Goal: Information Seeking & Learning: Learn about a topic

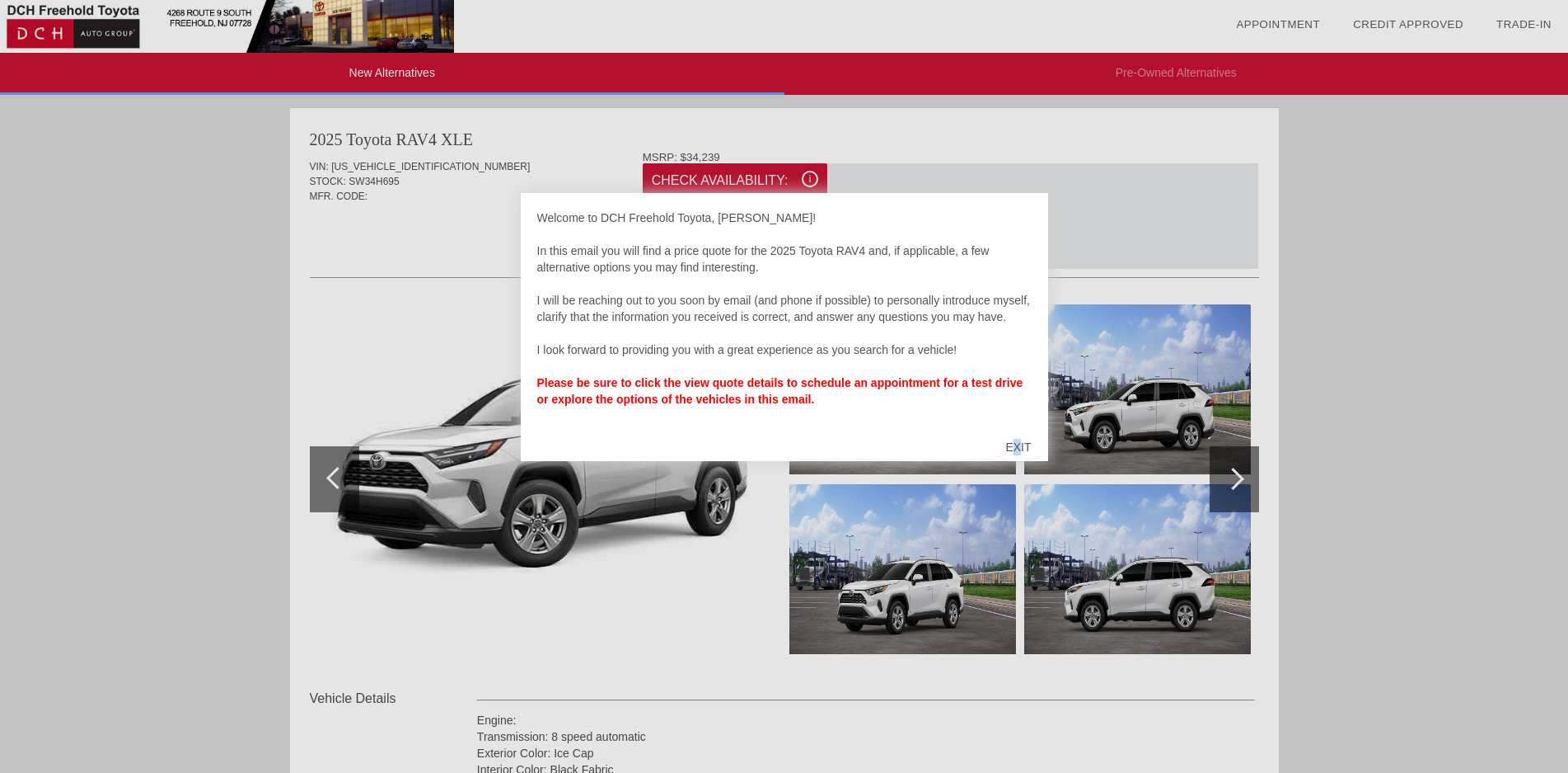
click at [1018, 448] on div "EXIT" at bounding box center [1018, 447] width 59 height 50
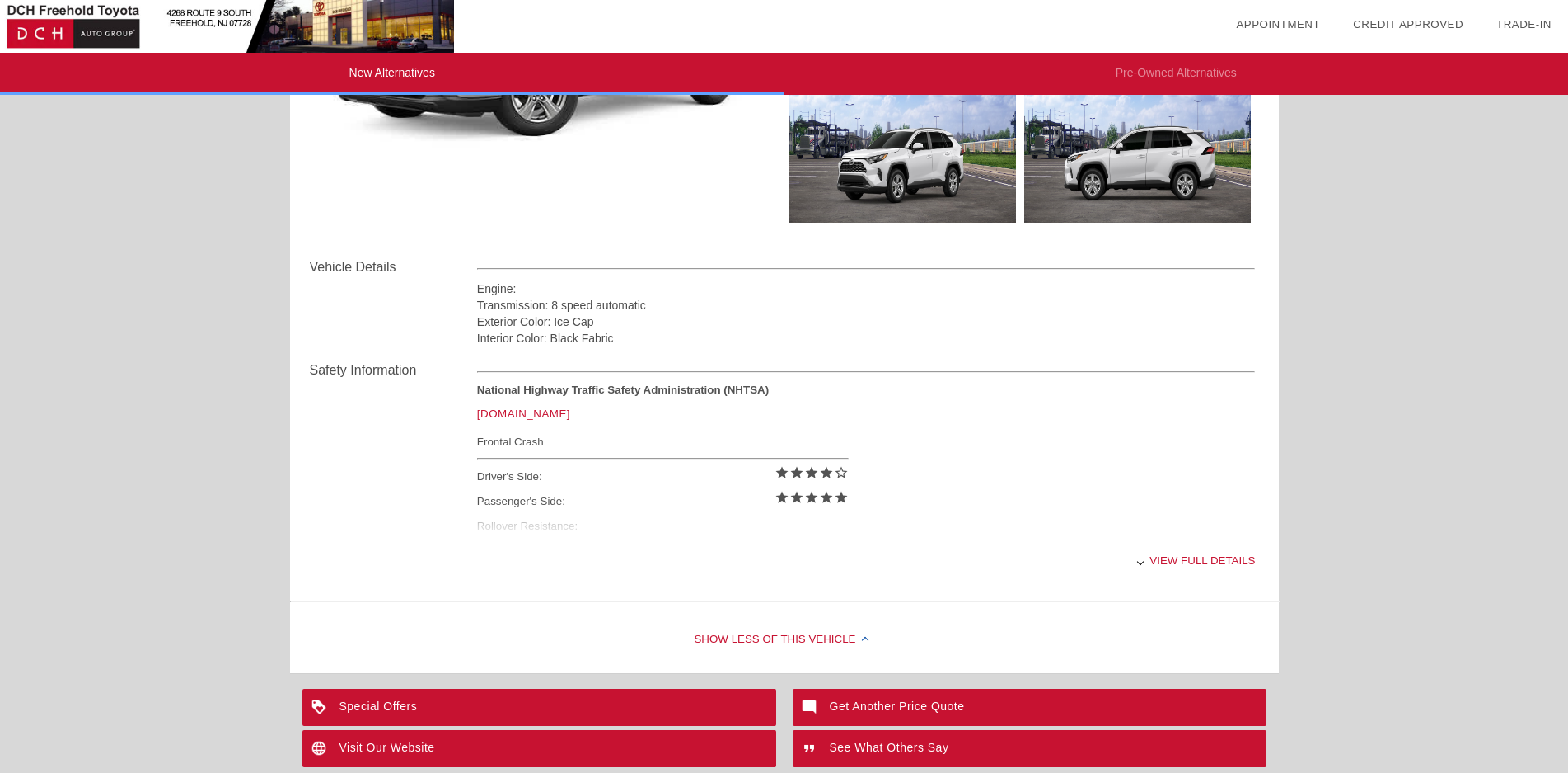
scroll to position [437, 0]
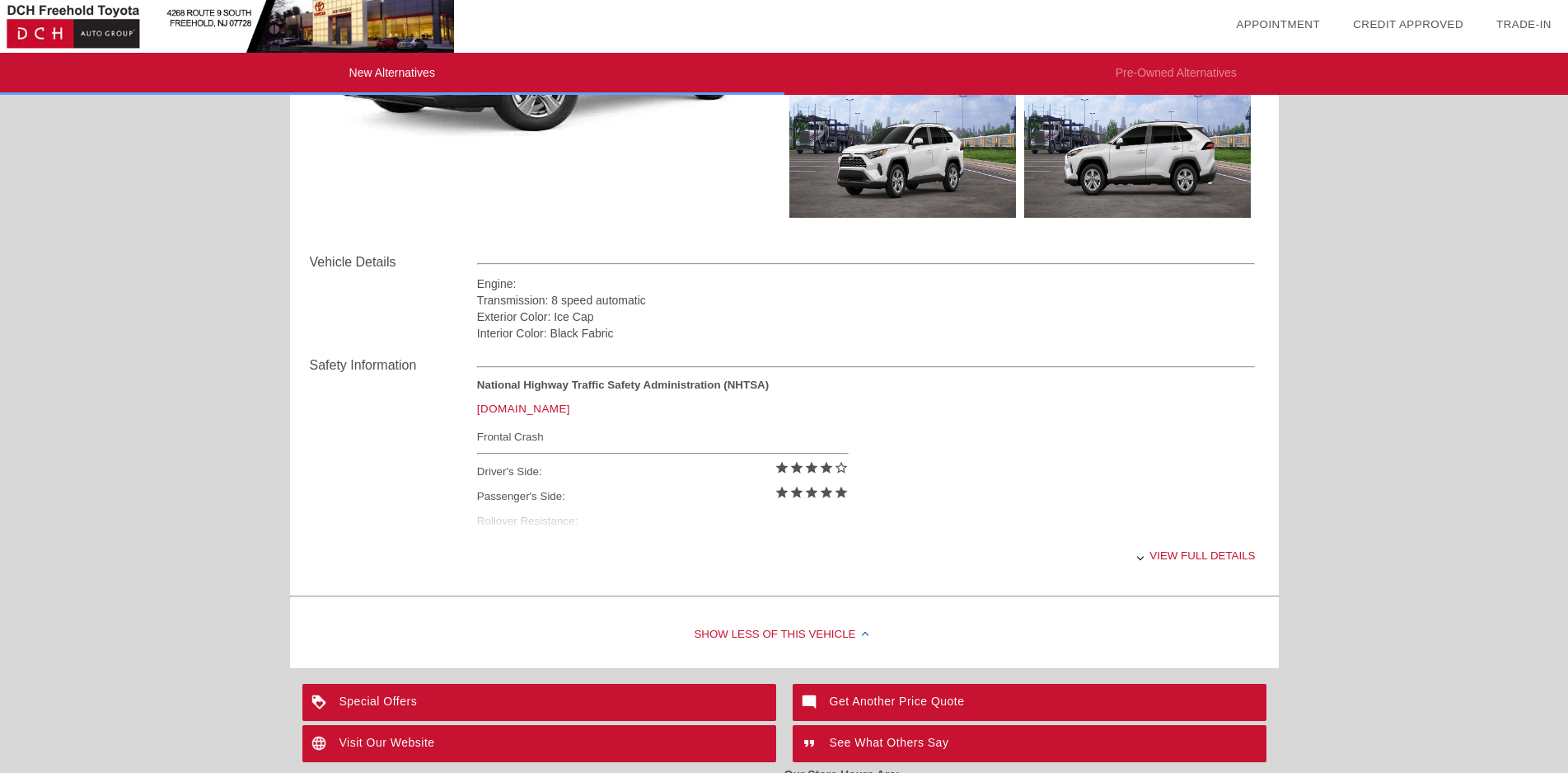
click at [1161, 555] on div "View full details" at bounding box center [866, 555] width 779 height 41
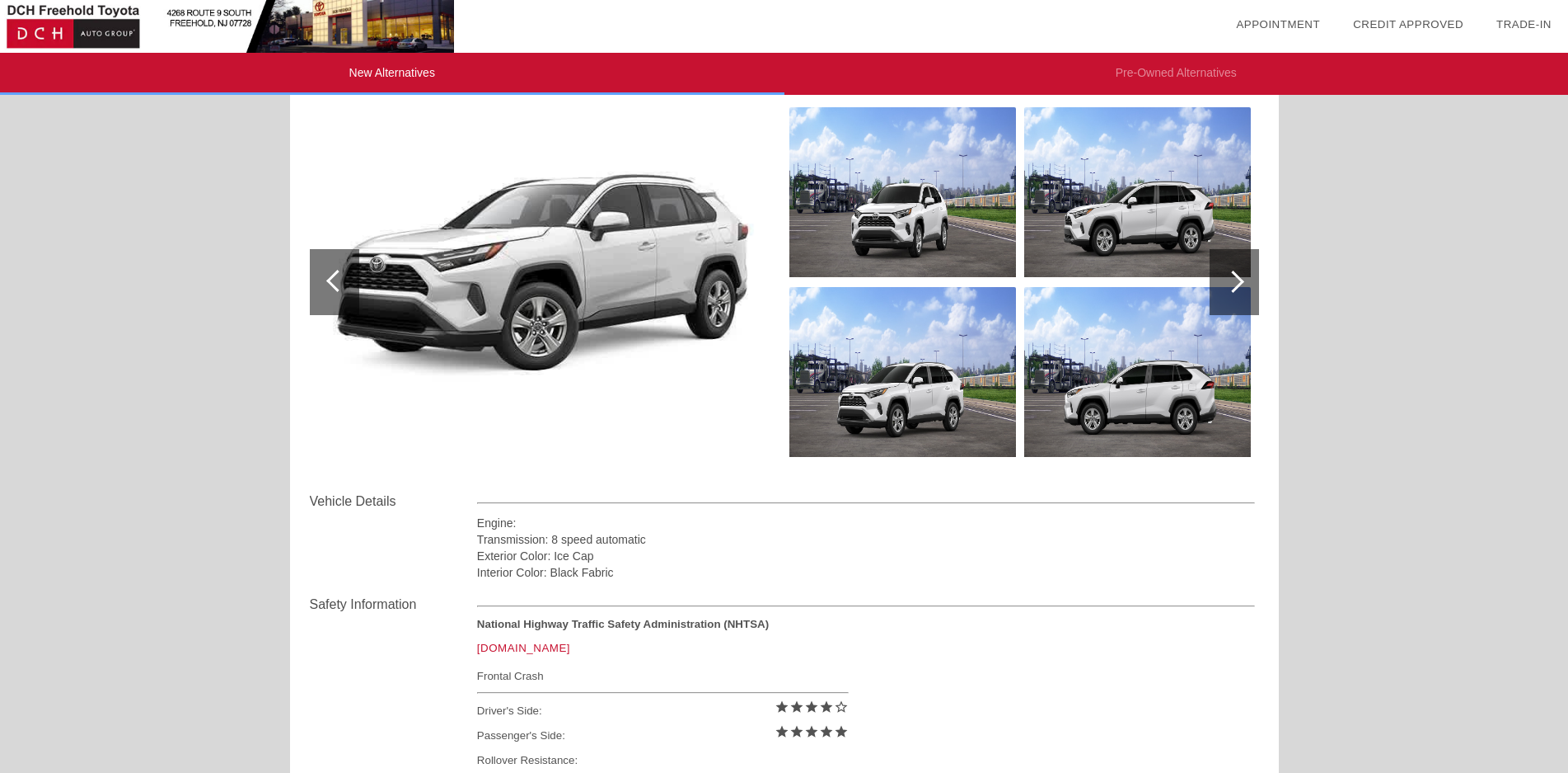
scroll to position [193, 0]
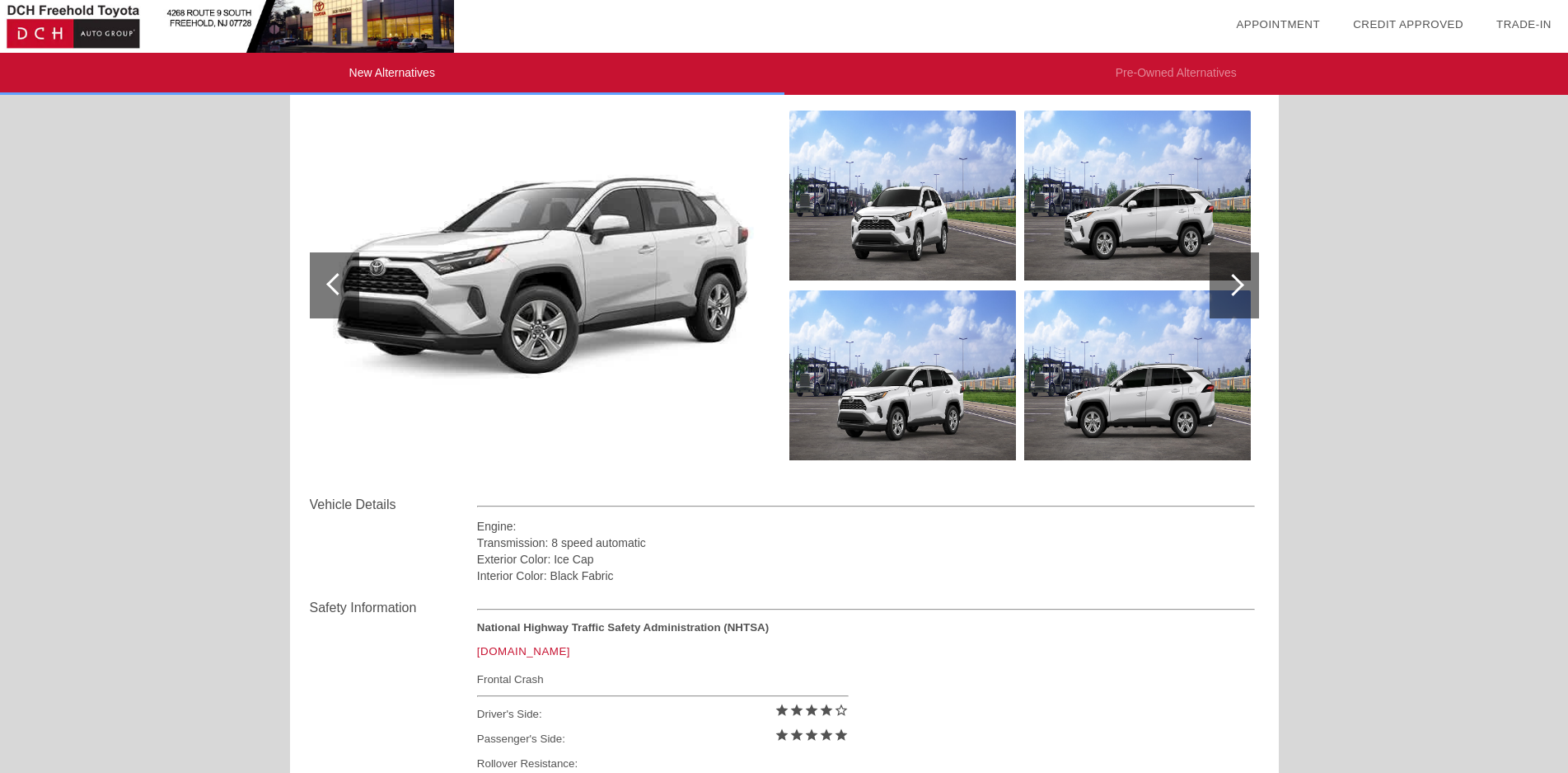
click at [333, 280] on div at bounding box center [337, 284] width 22 height 22
click at [1236, 287] on div at bounding box center [1233, 285] width 22 height 22
click at [1239, 281] on div at bounding box center [1233, 285] width 22 height 22
click at [1164, 200] on img at bounding box center [1138, 194] width 226 height 170
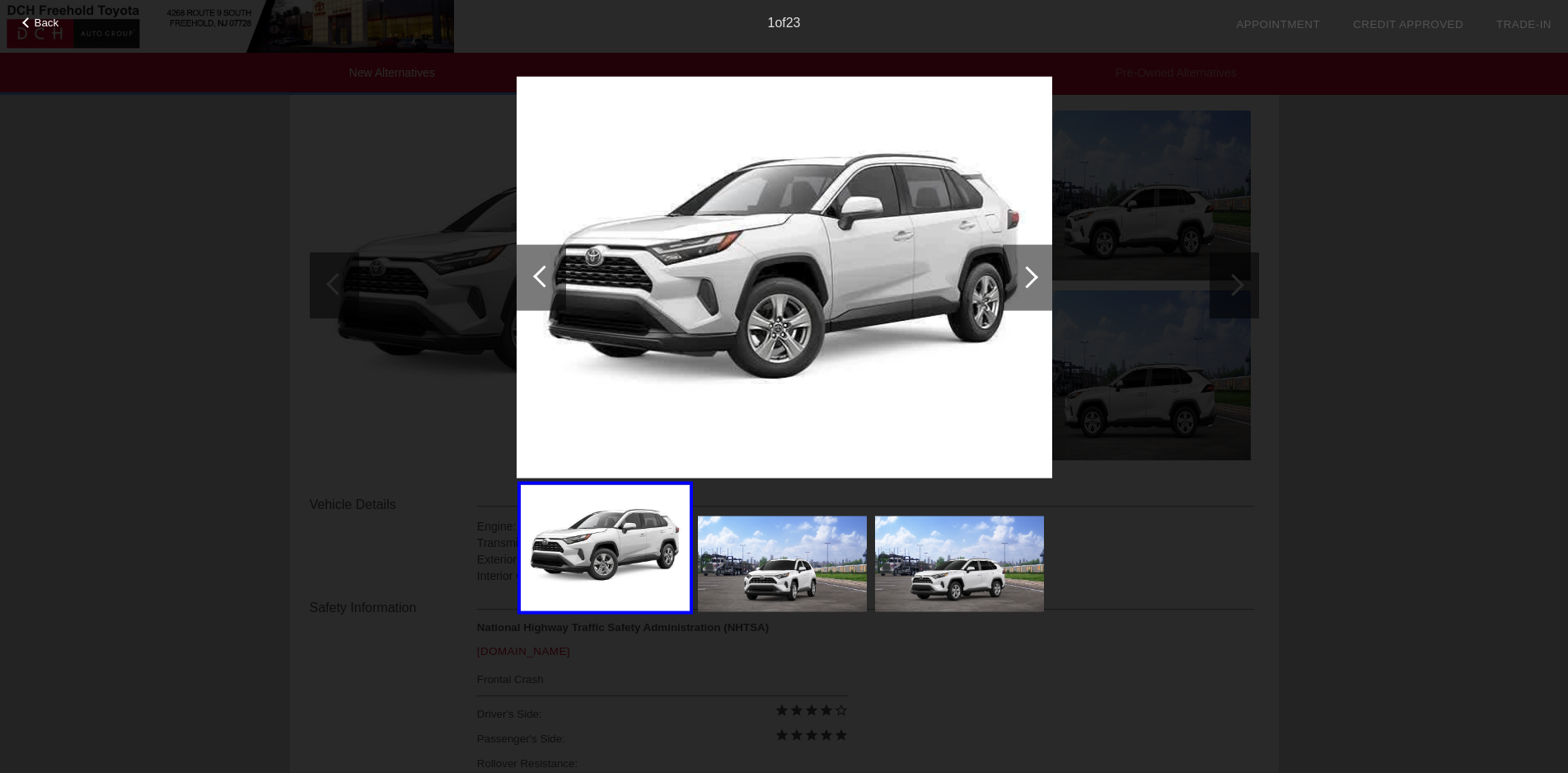
click at [1030, 278] on div at bounding box center [1026, 277] width 22 height 22
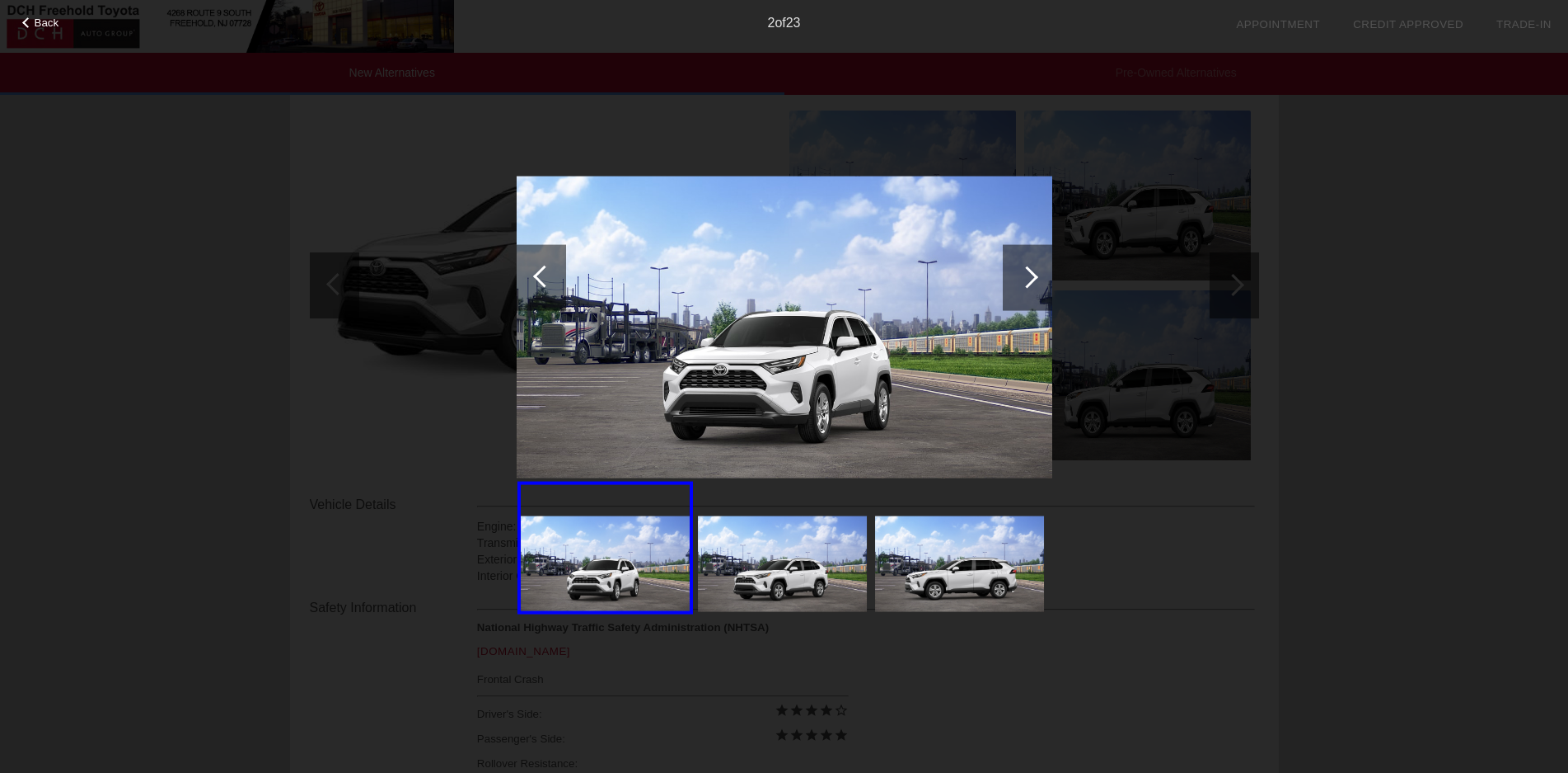
click at [1035, 277] on div at bounding box center [1026, 277] width 22 height 22
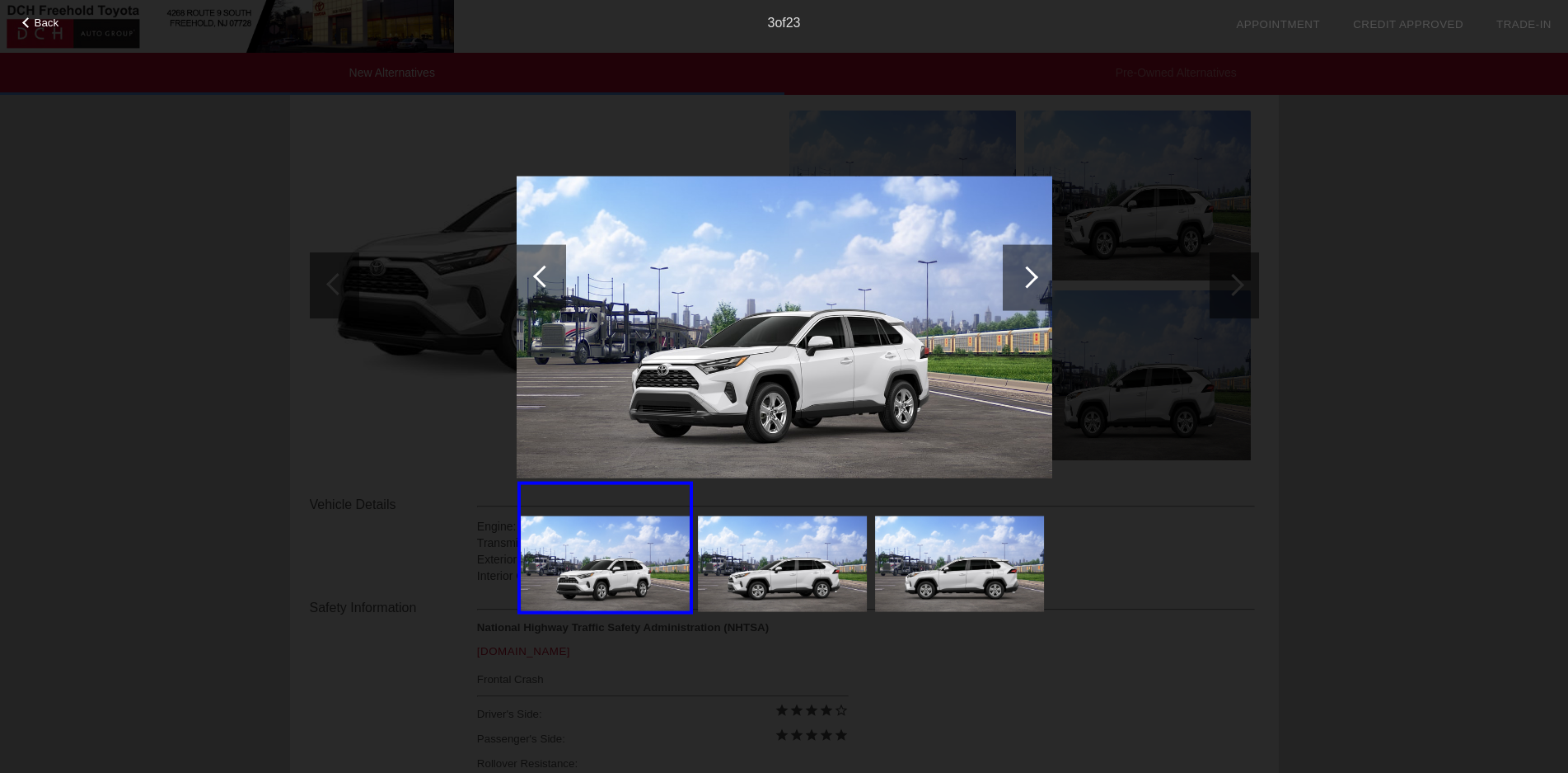
click at [1035, 275] on div at bounding box center [1026, 277] width 22 height 22
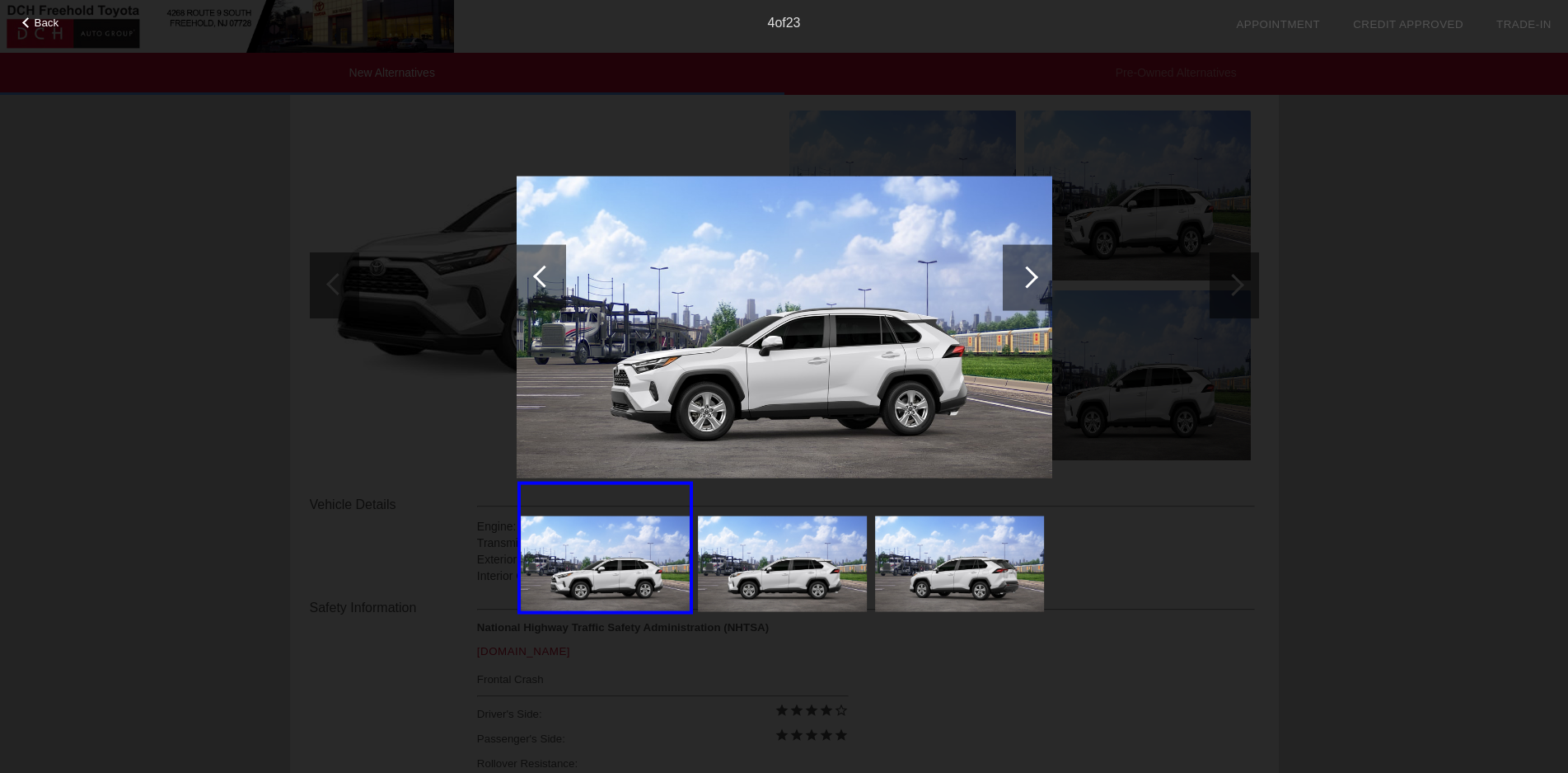
click at [1035, 275] on div at bounding box center [1026, 277] width 22 height 22
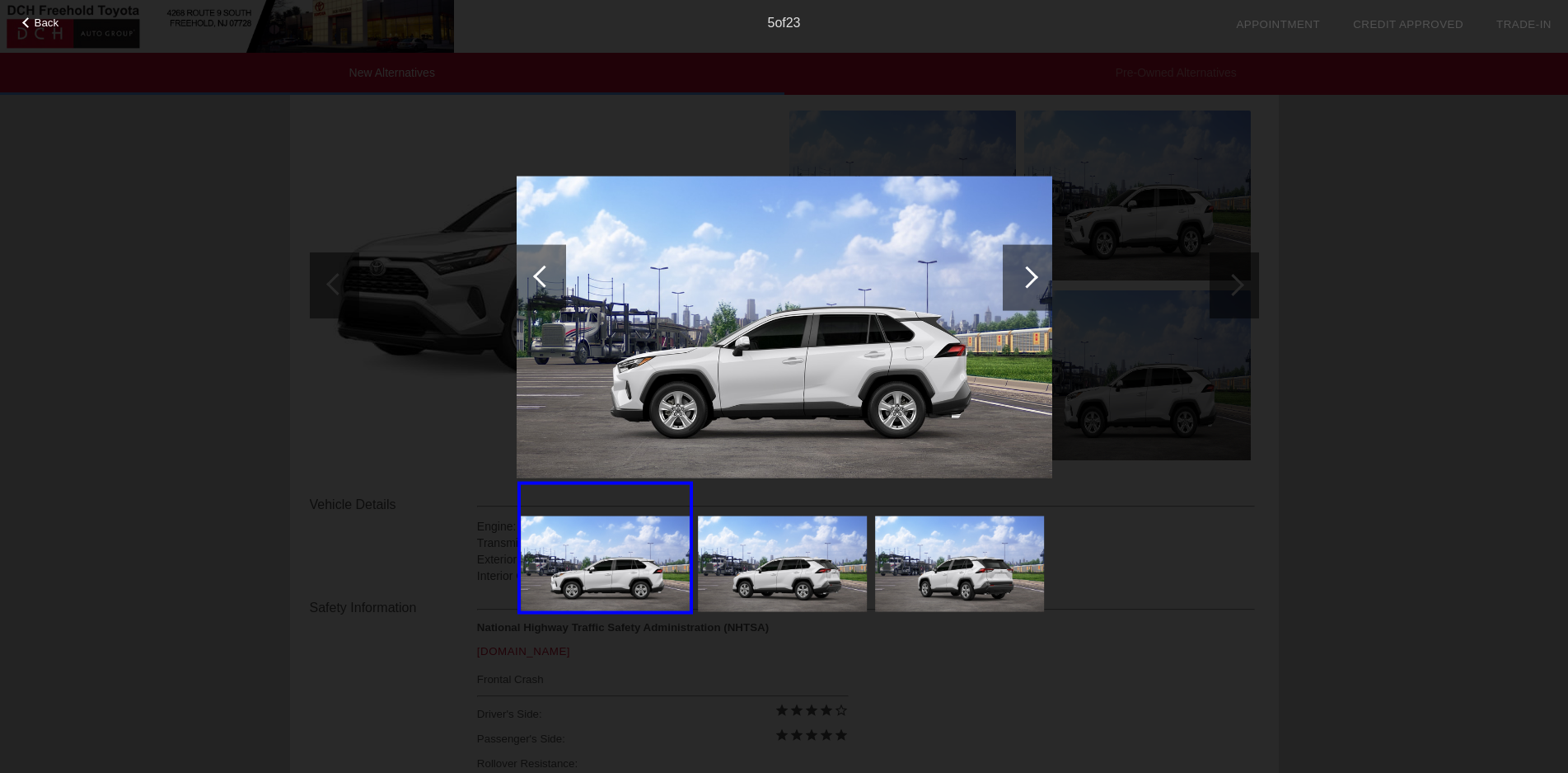
click at [1035, 275] on div at bounding box center [1026, 277] width 22 height 22
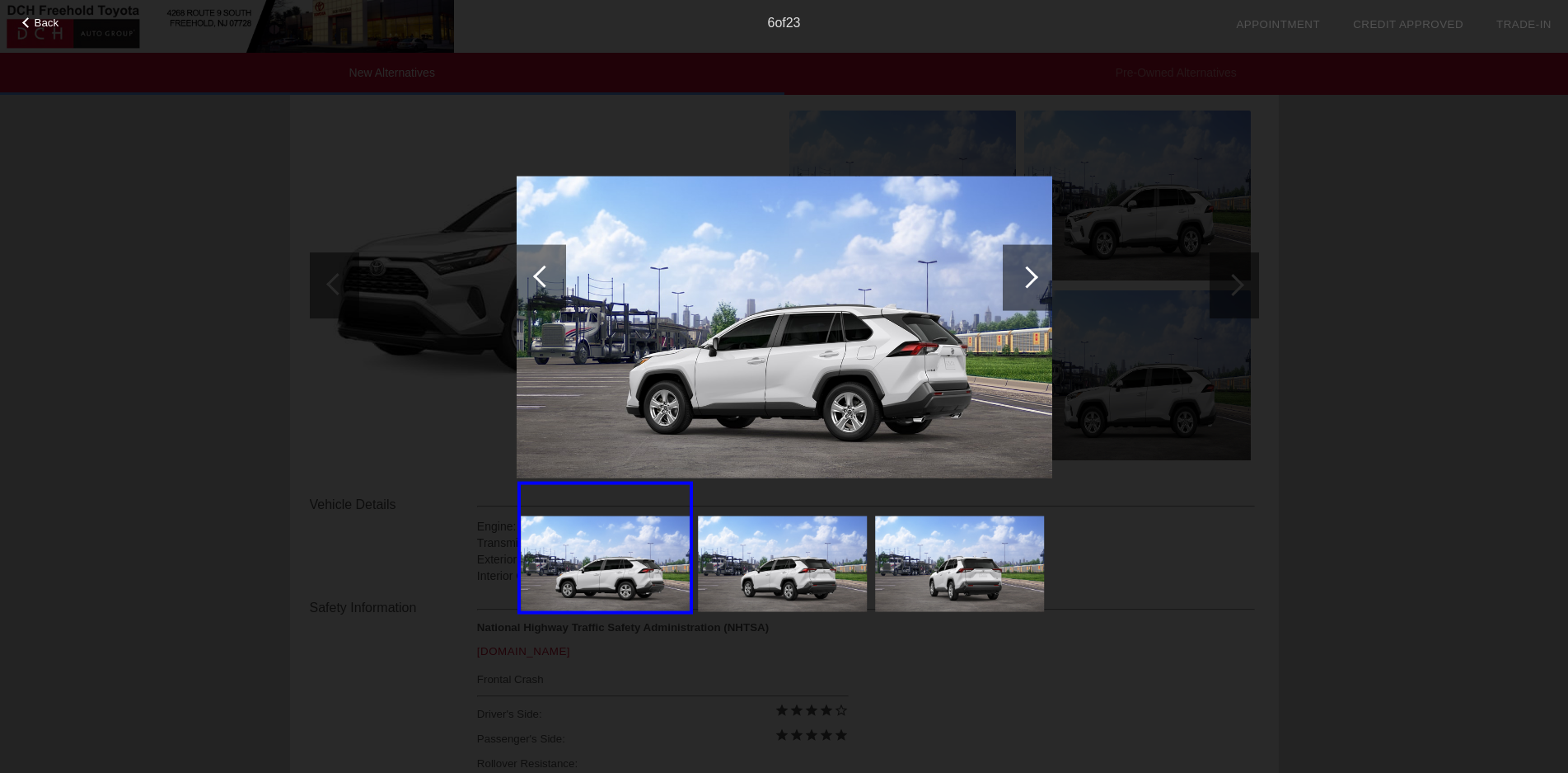
click at [1035, 275] on div at bounding box center [1026, 277] width 22 height 22
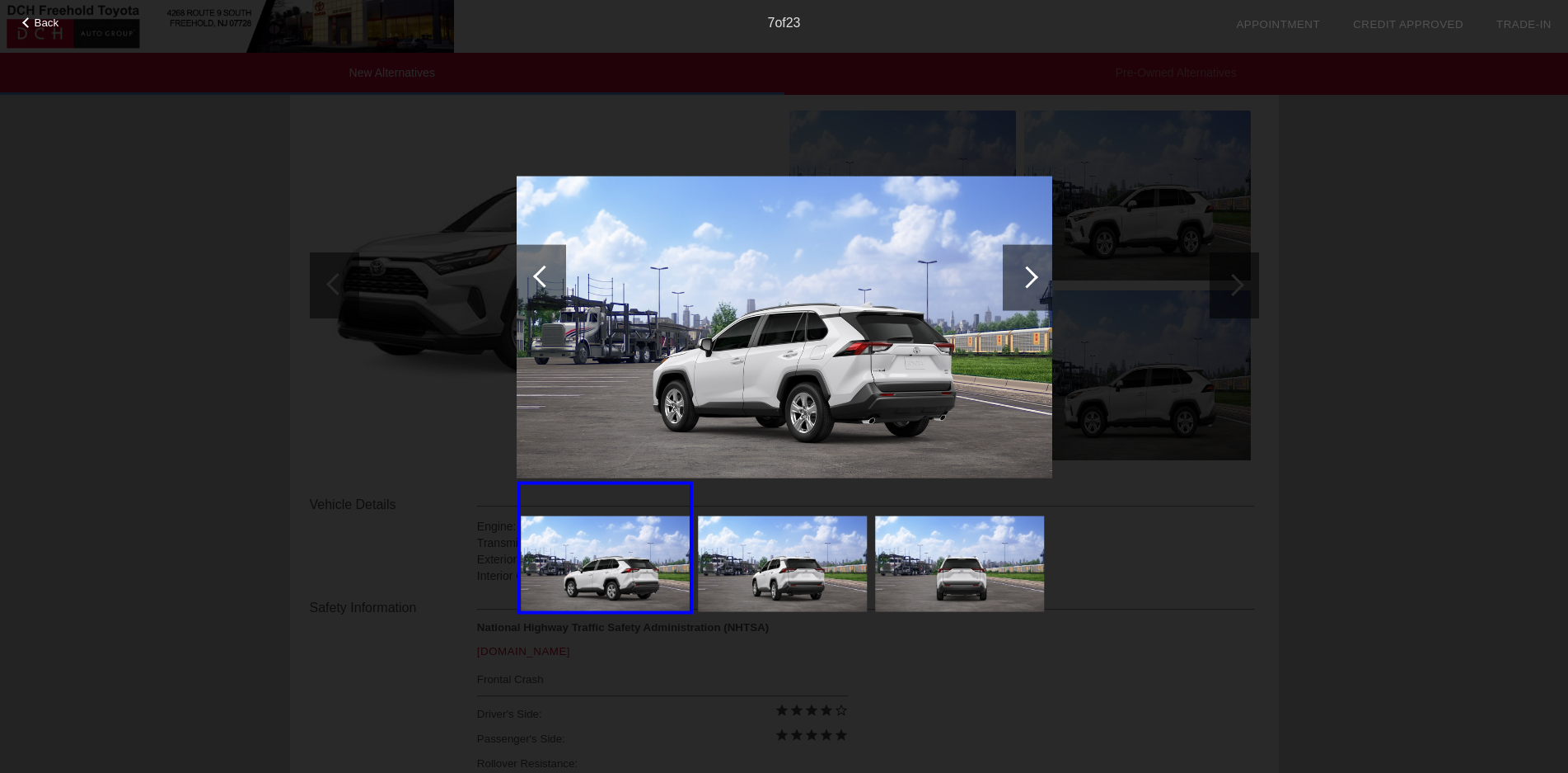
click at [1035, 275] on div at bounding box center [1026, 277] width 22 height 22
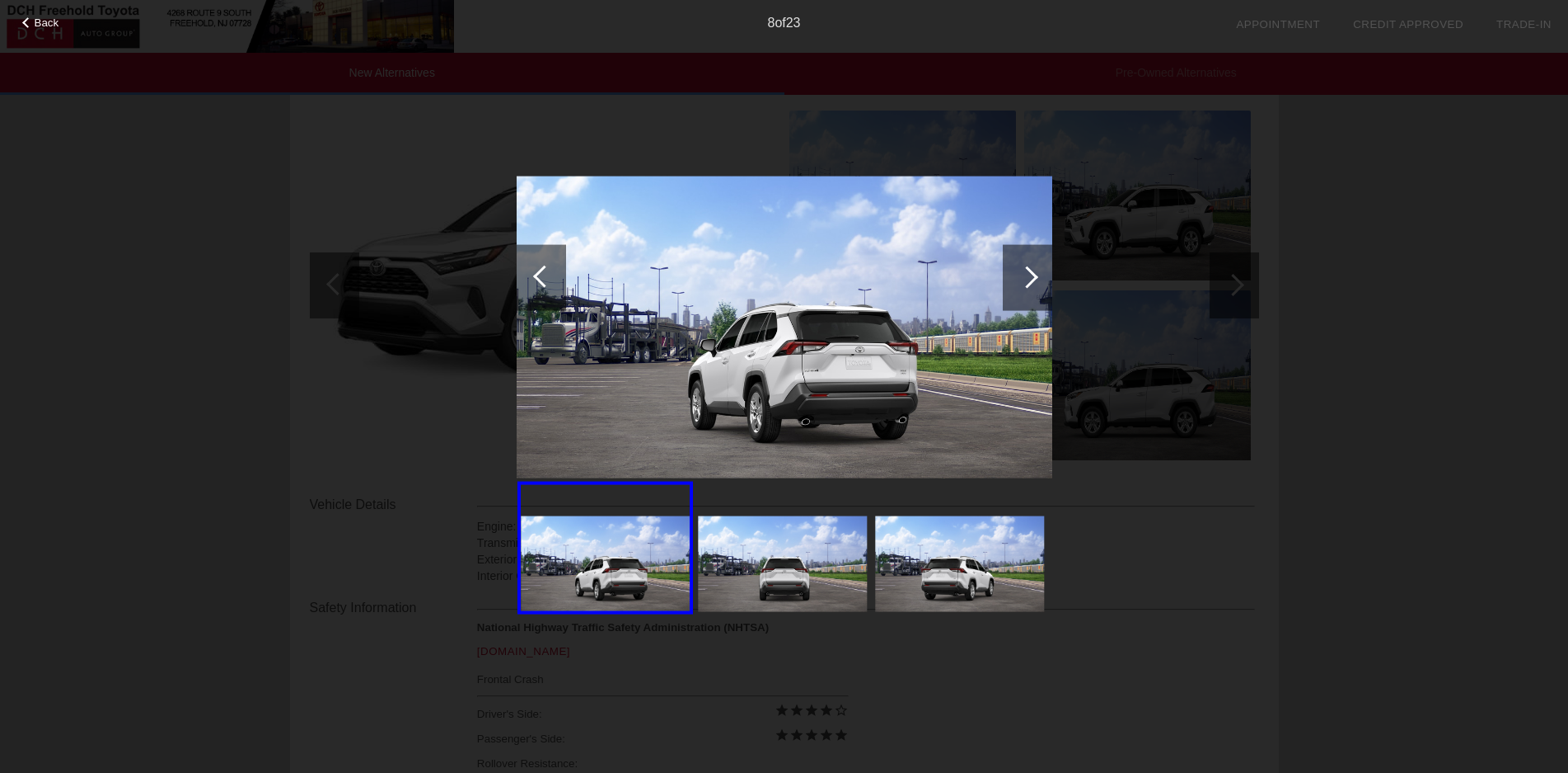
click at [1030, 273] on div at bounding box center [1026, 277] width 22 height 22
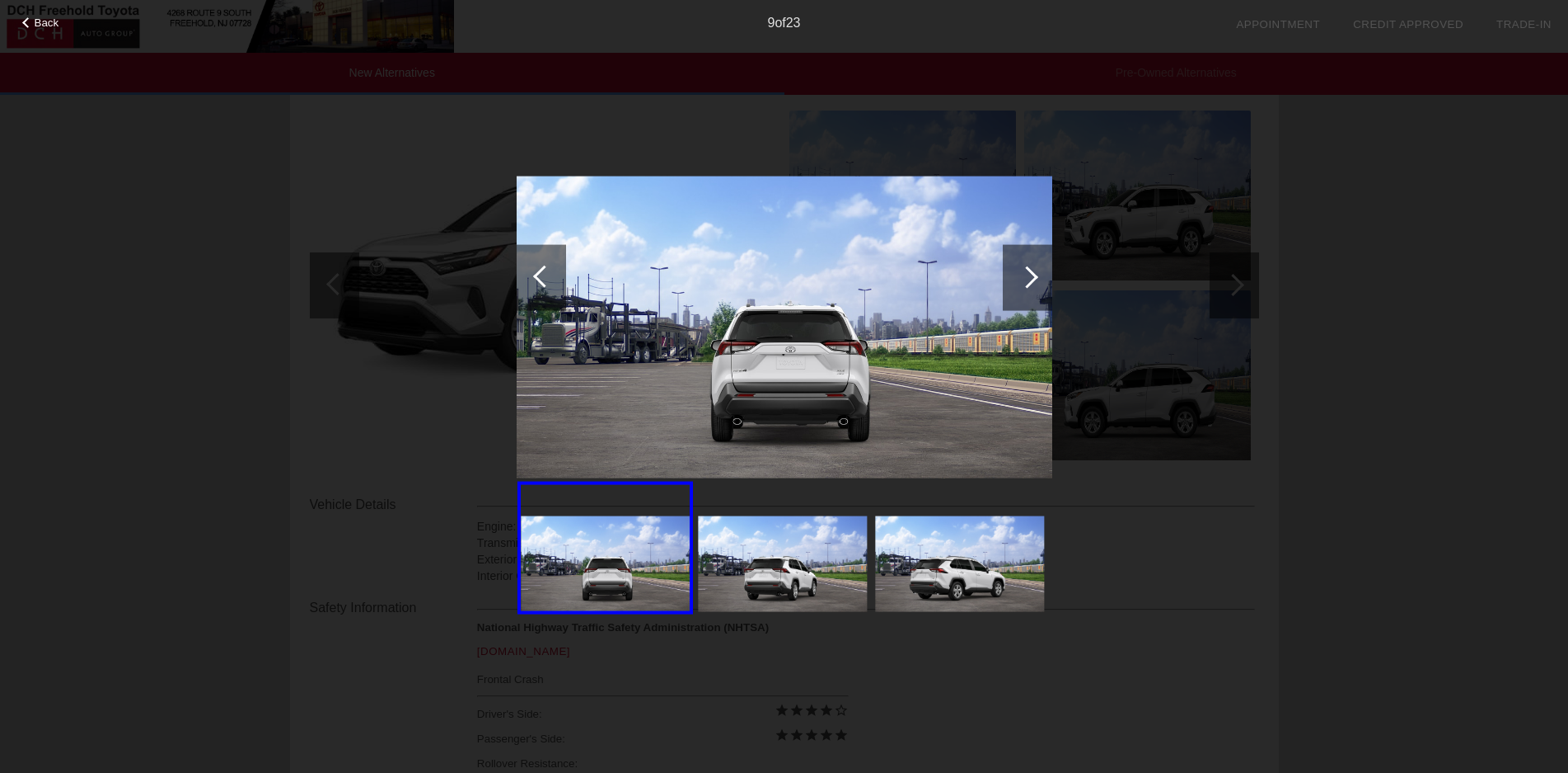
click at [1030, 273] on div at bounding box center [1026, 277] width 22 height 22
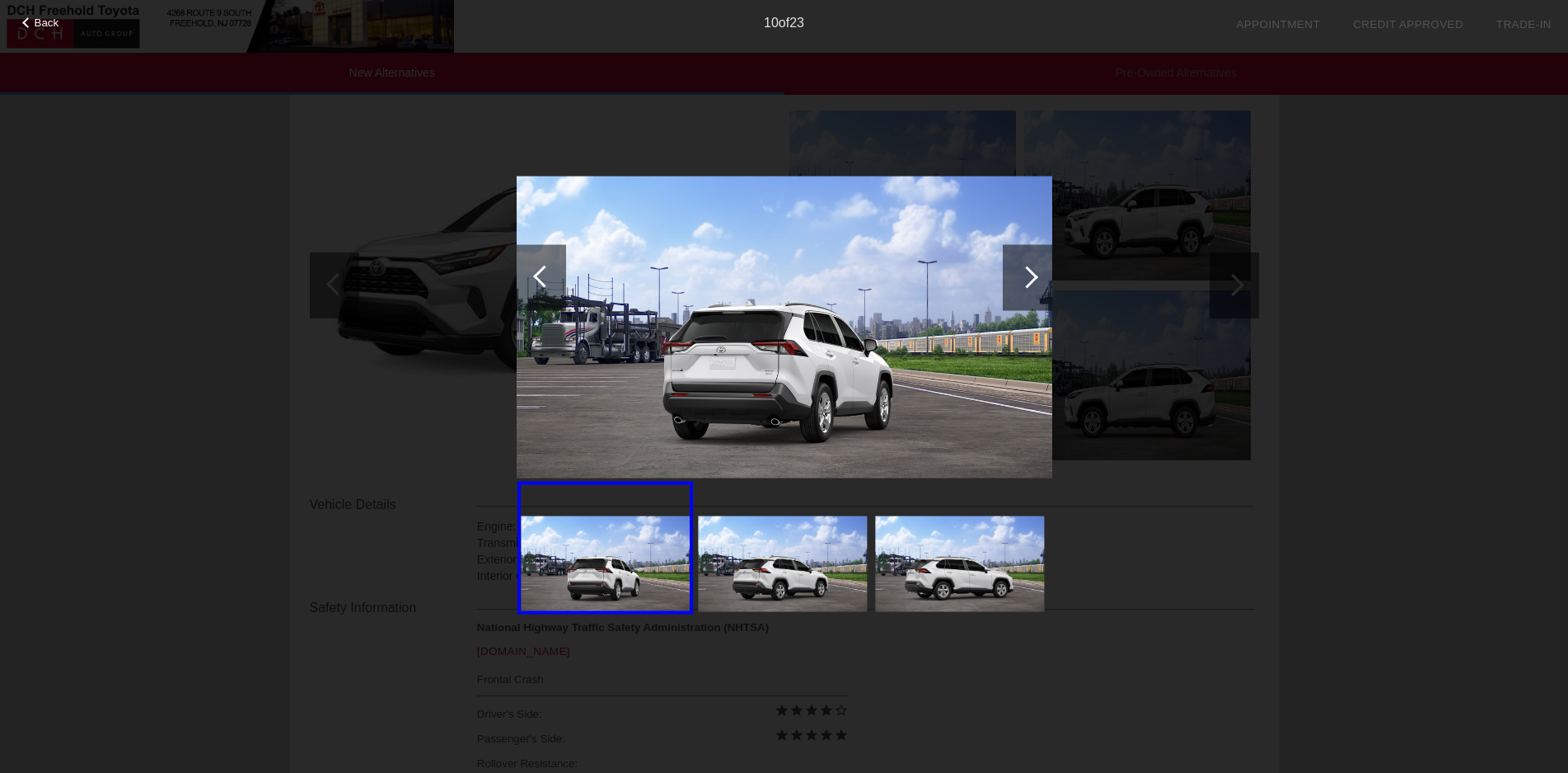
click at [1030, 273] on div at bounding box center [1026, 277] width 22 height 22
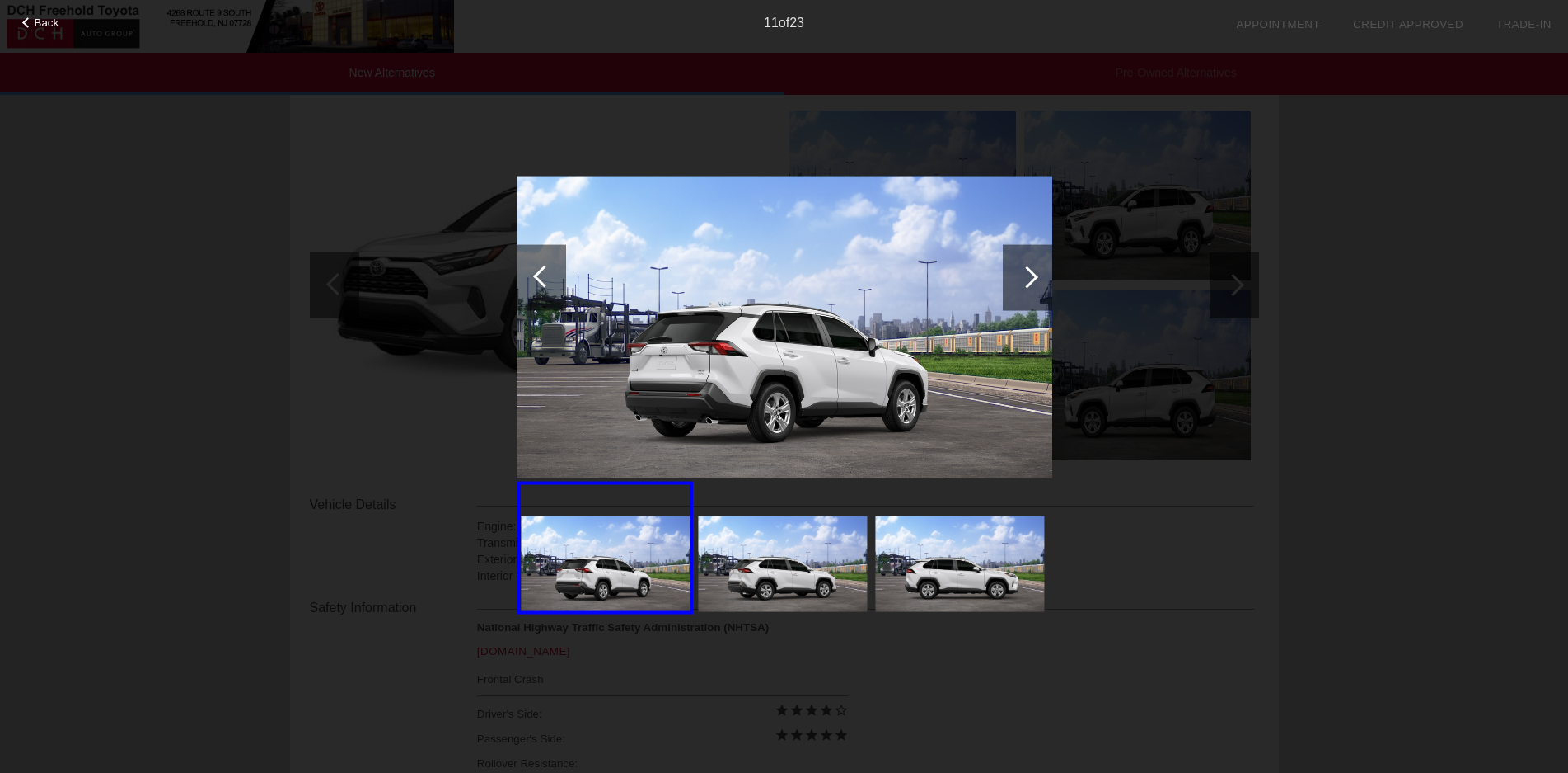
click at [1030, 273] on div at bounding box center [1026, 277] width 22 height 22
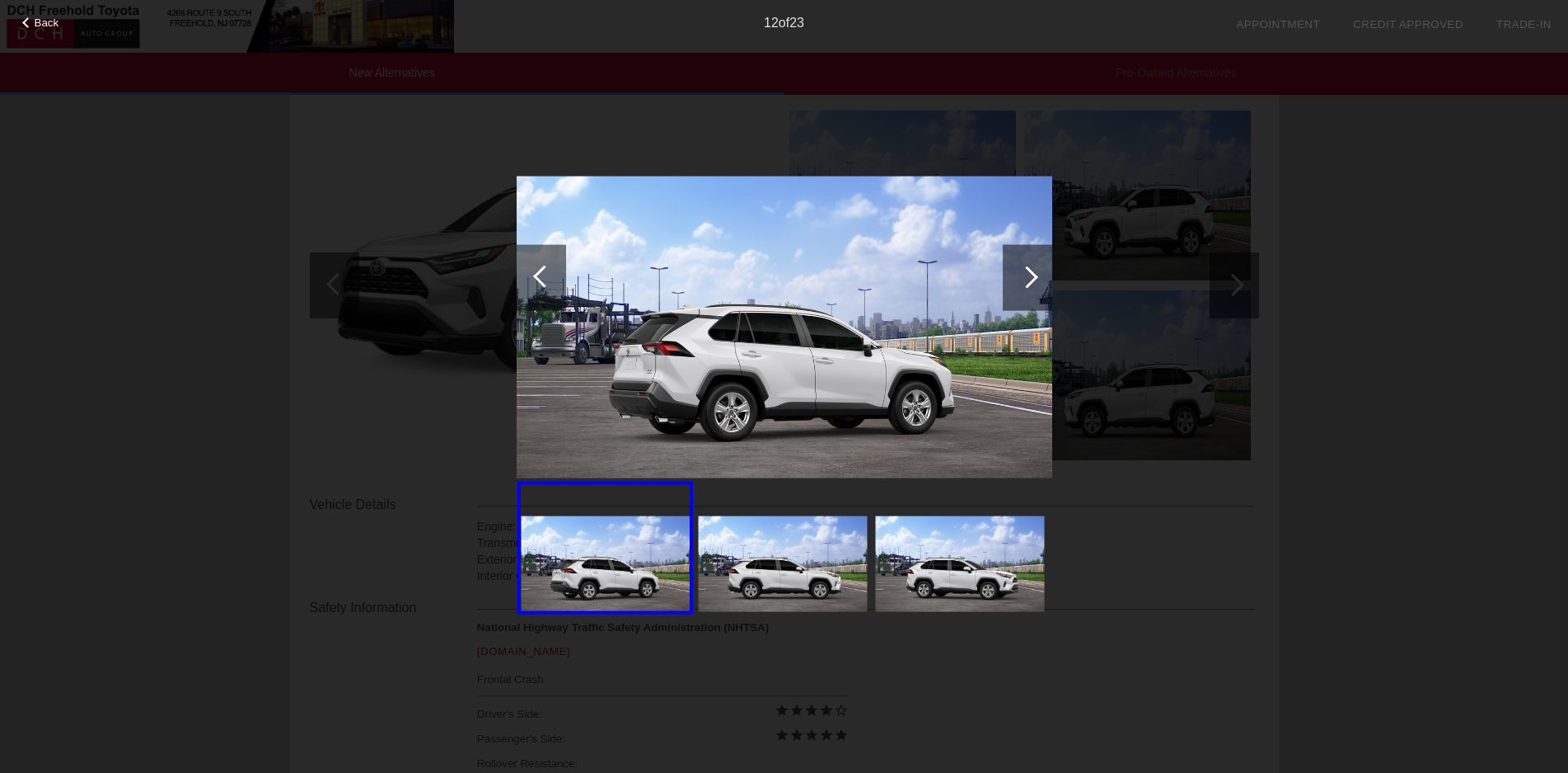
click at [1030, 273] on div at bounding box center [1026, 277] width 22 height 22
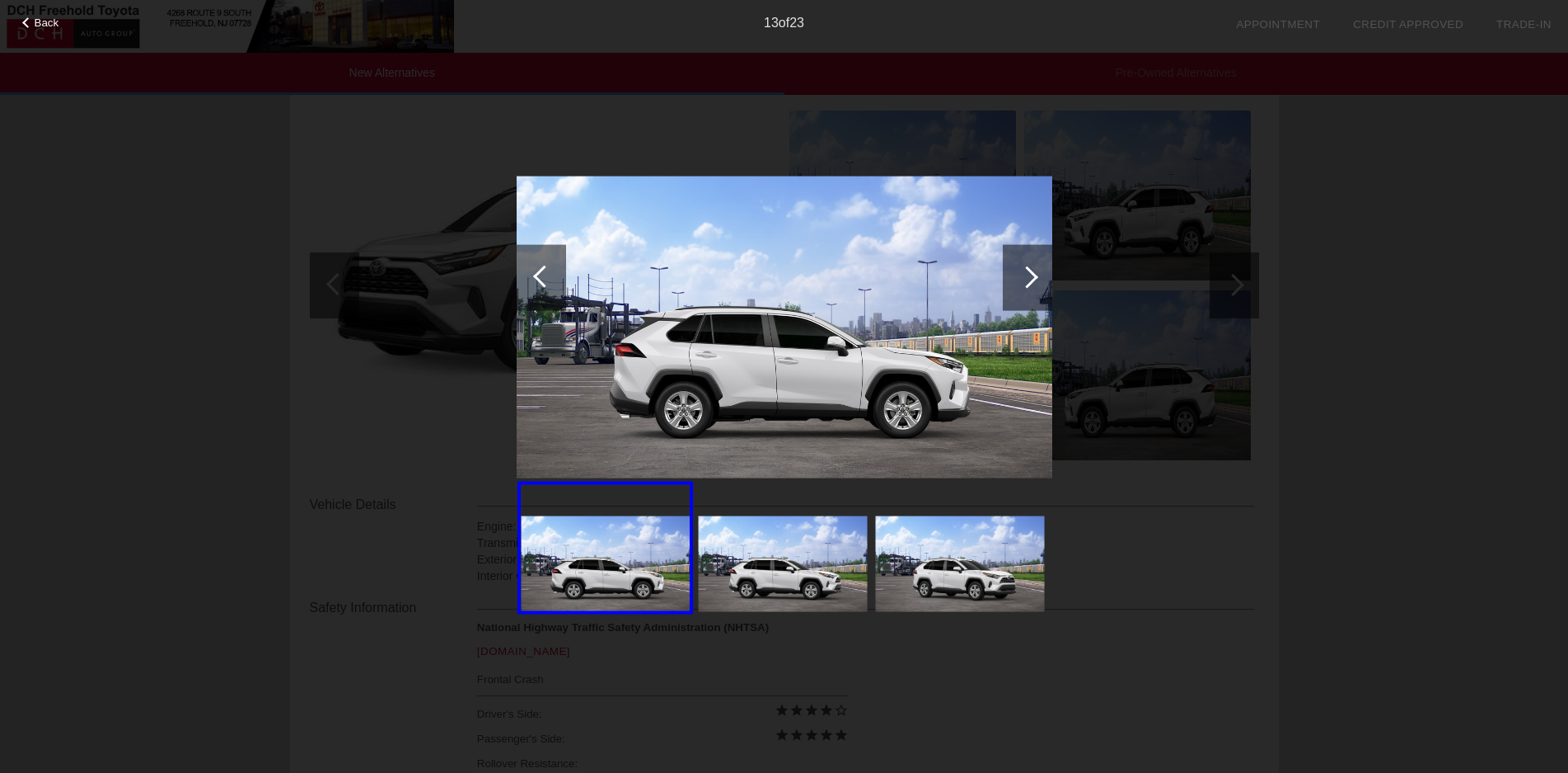
click at [1030, 273] on div at bounding box center [1026, 277] width 22 height 22
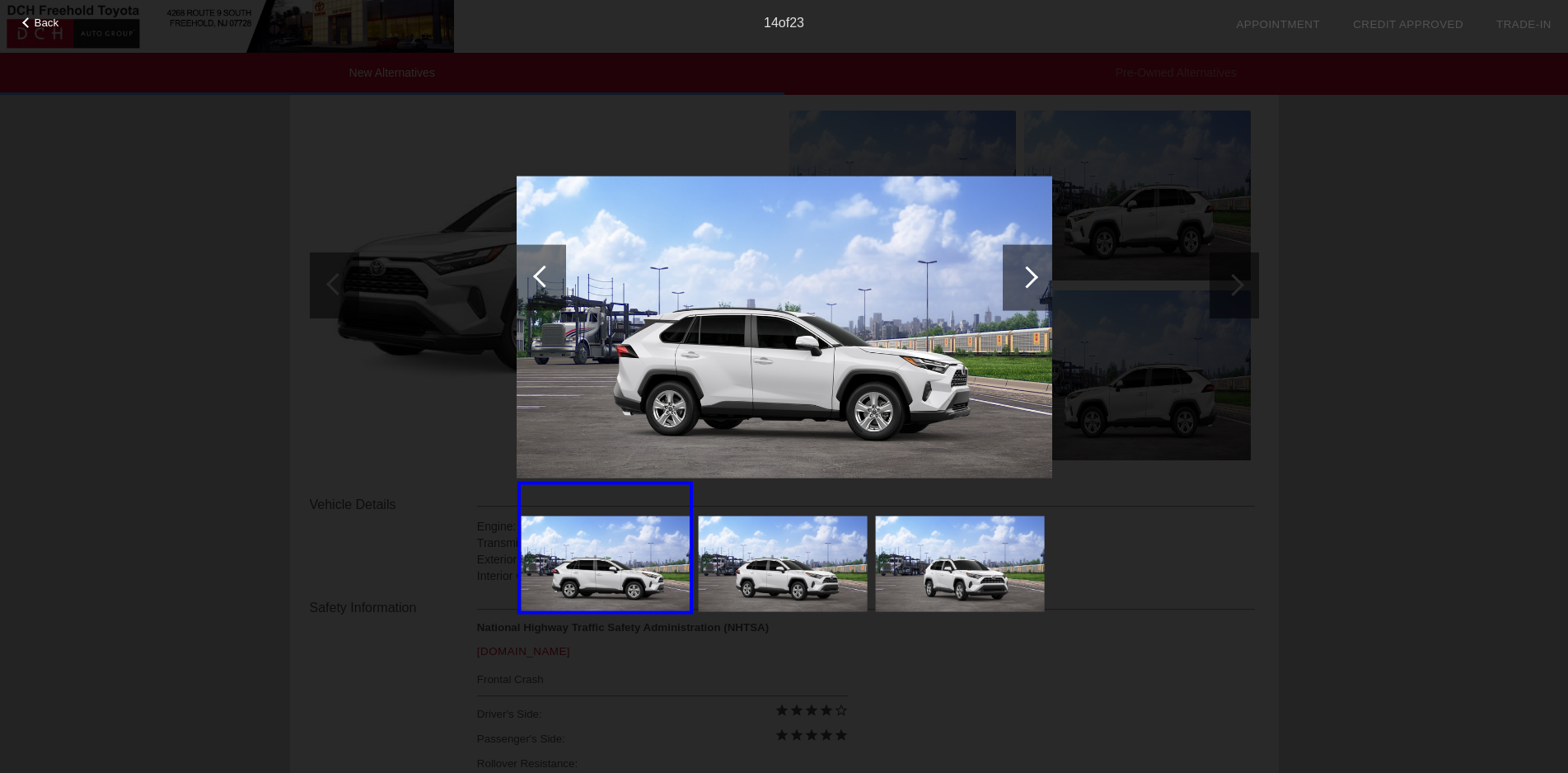
click at [1030, 273] on div at bounding box center [1026, 277] width 22 height 22
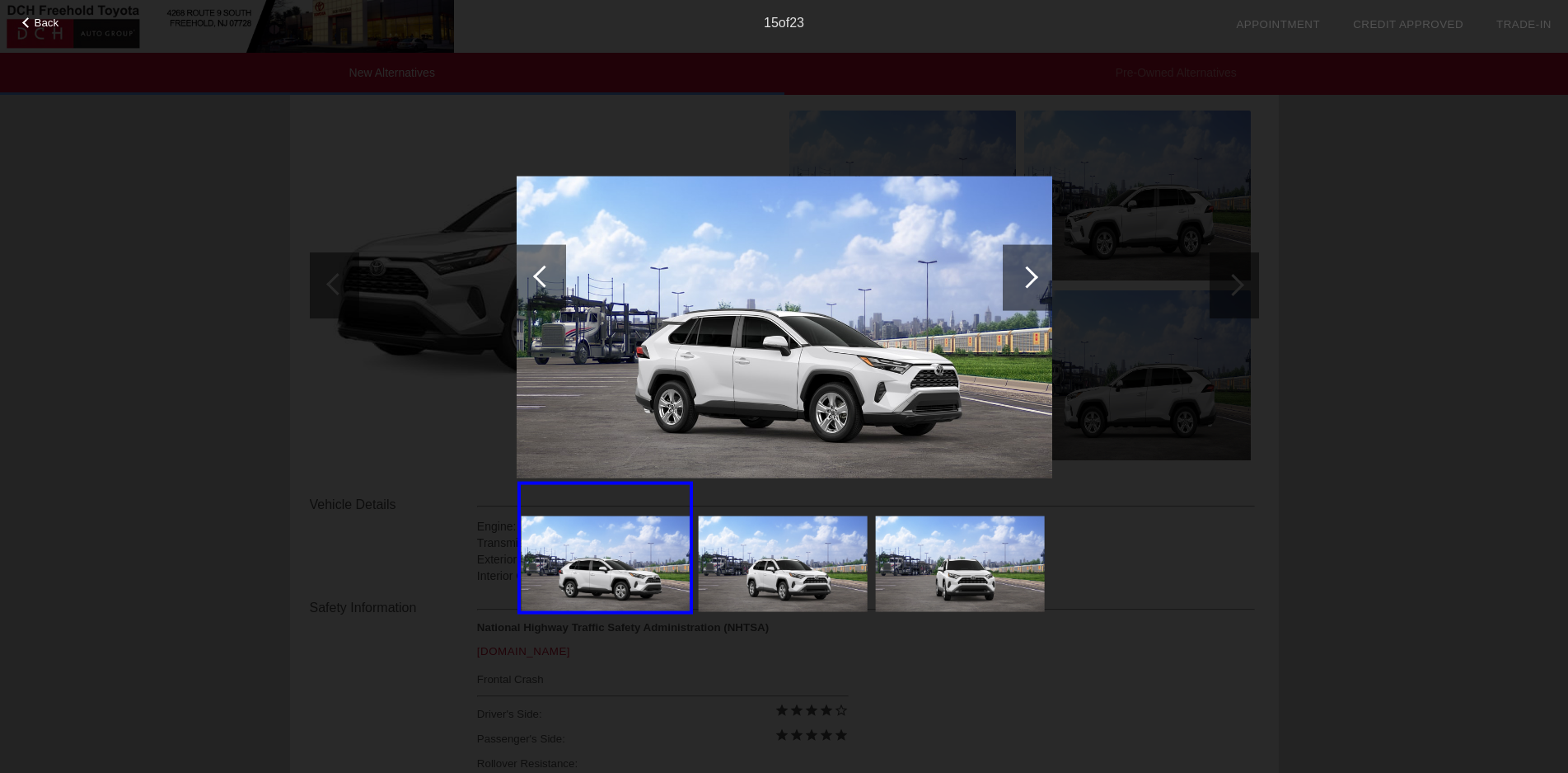
click at [1030, 274] on div at bounding box center [1026, 277] width 22 height 22
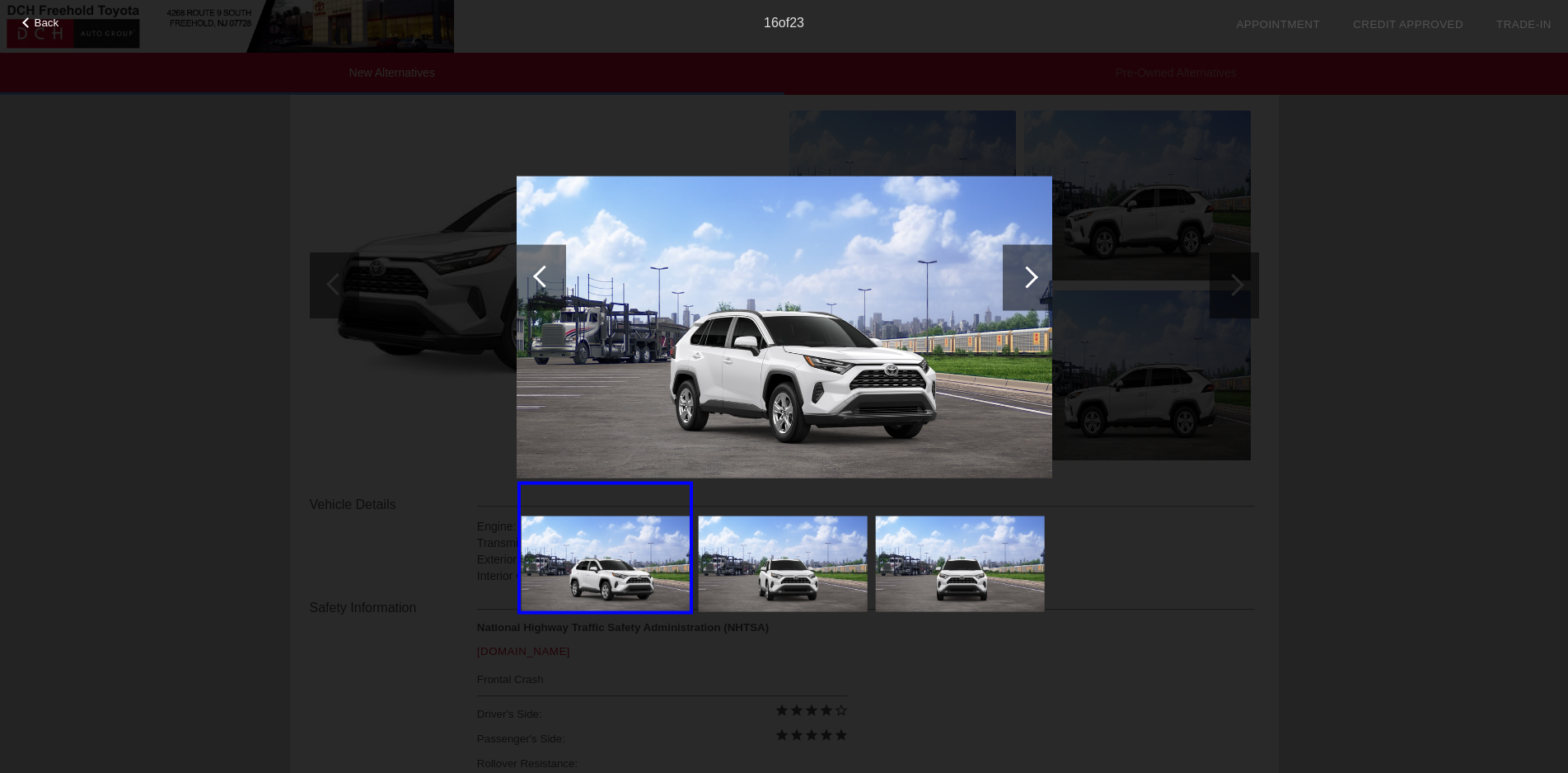
click at [1030, 274] on div at bounding box center [1026, 277] width 22 height 22
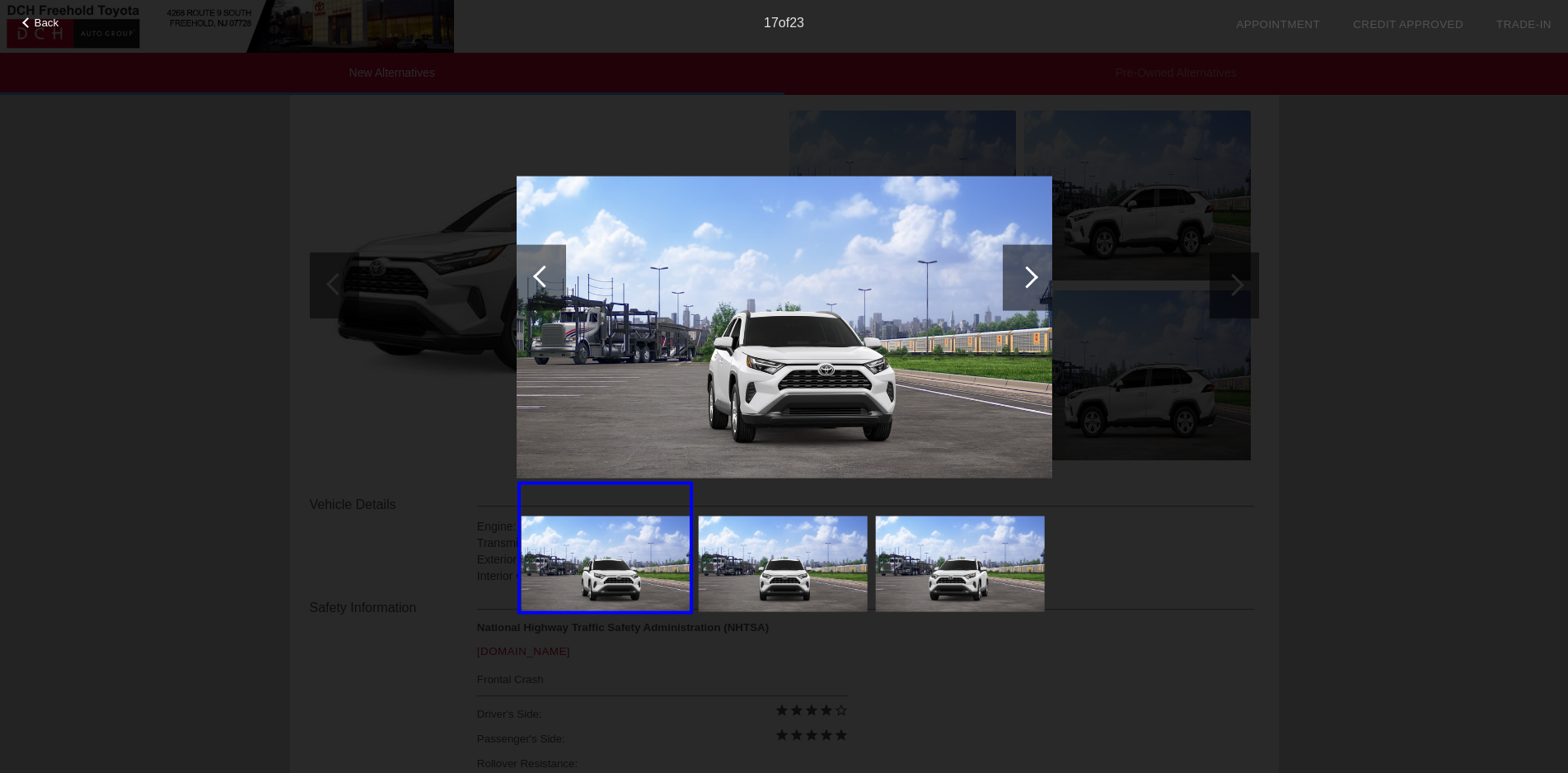
click at [1033, 276] on div at bounding box center [1026, 277] width 22 height 22
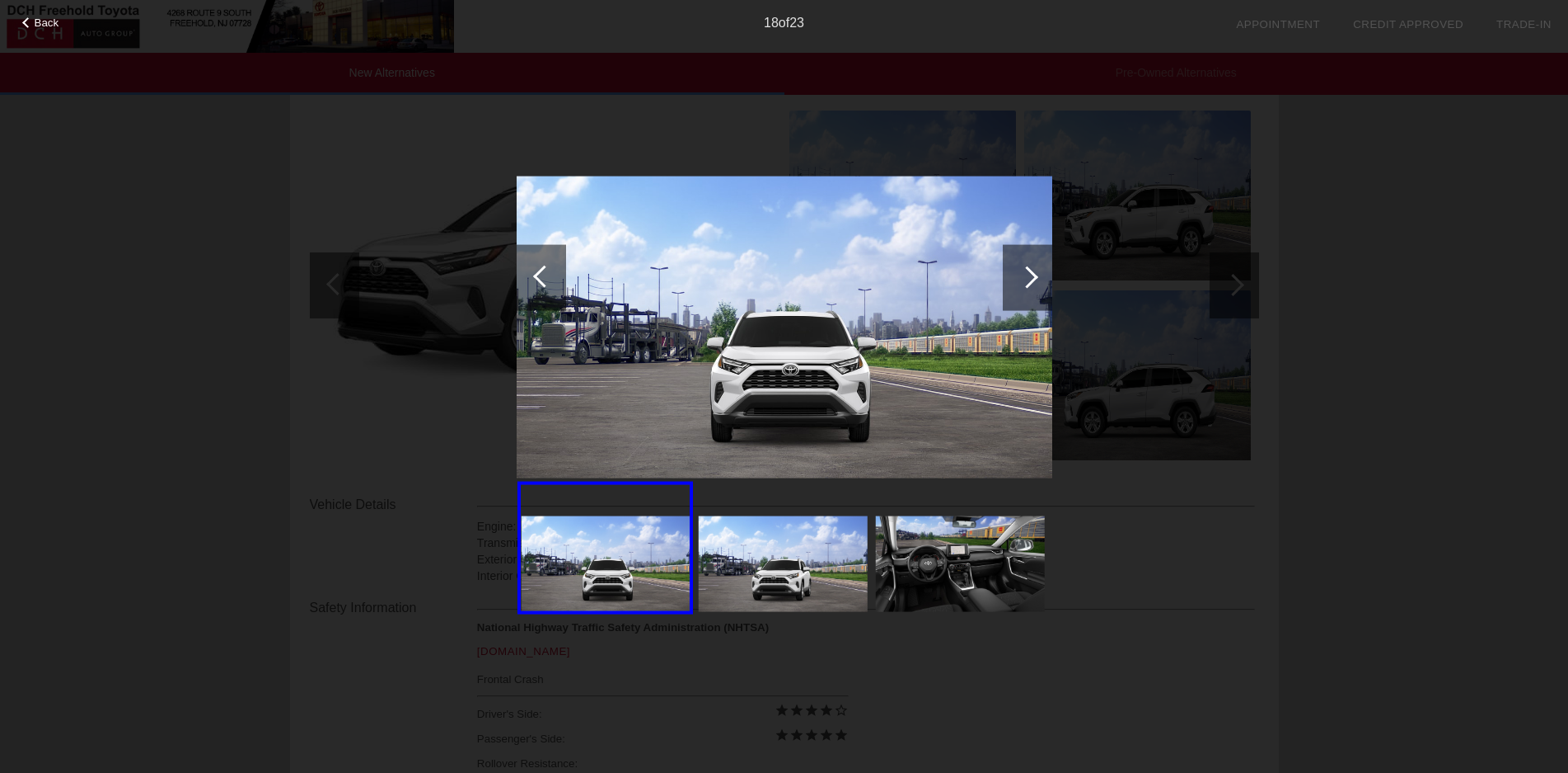
click at [1033, 276] on div at bounding box center [1026, 277] width 22 height 22
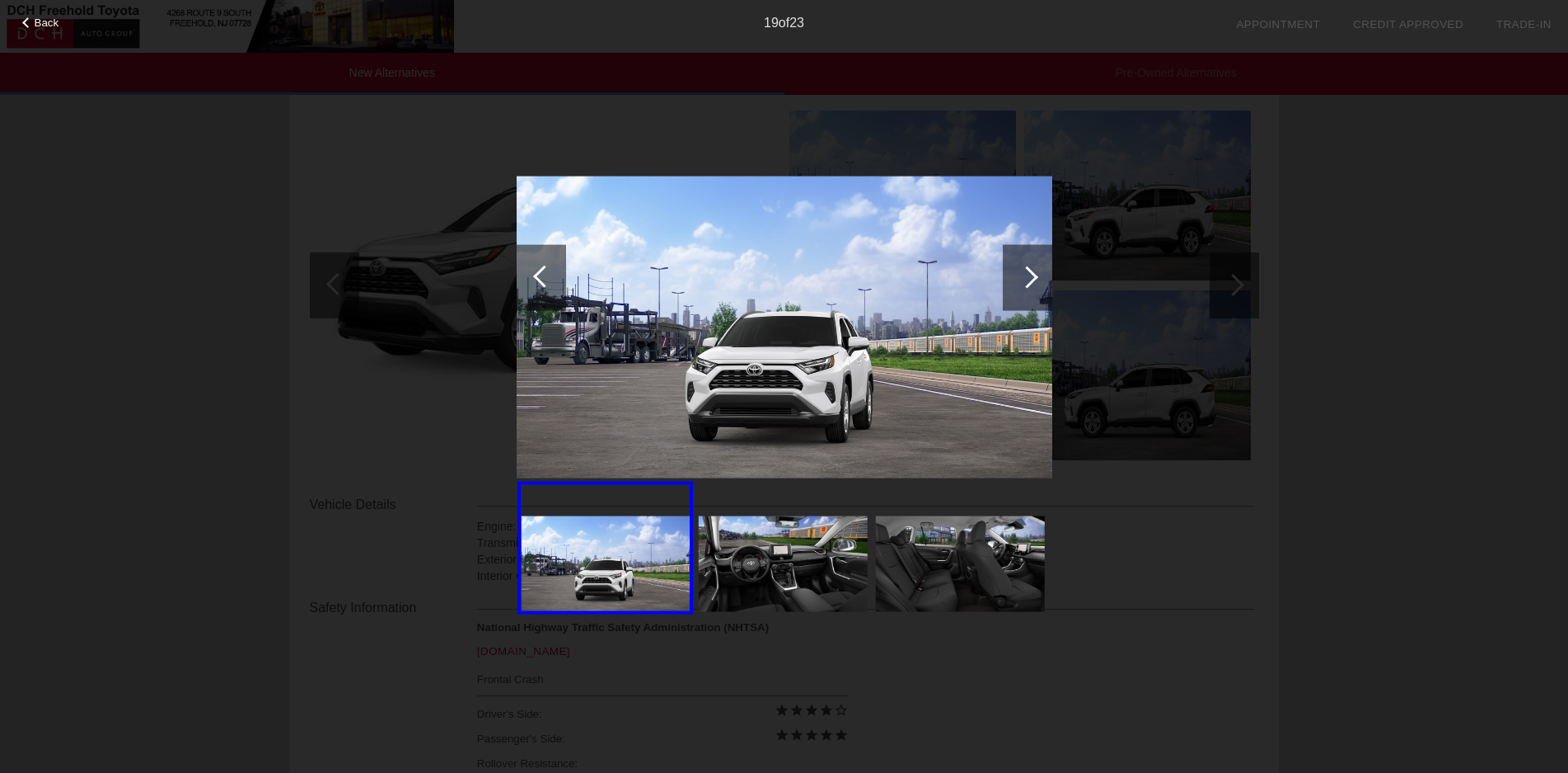
click at [1033, 276] on div at bounding box center [1026, 277] width 22 height 22
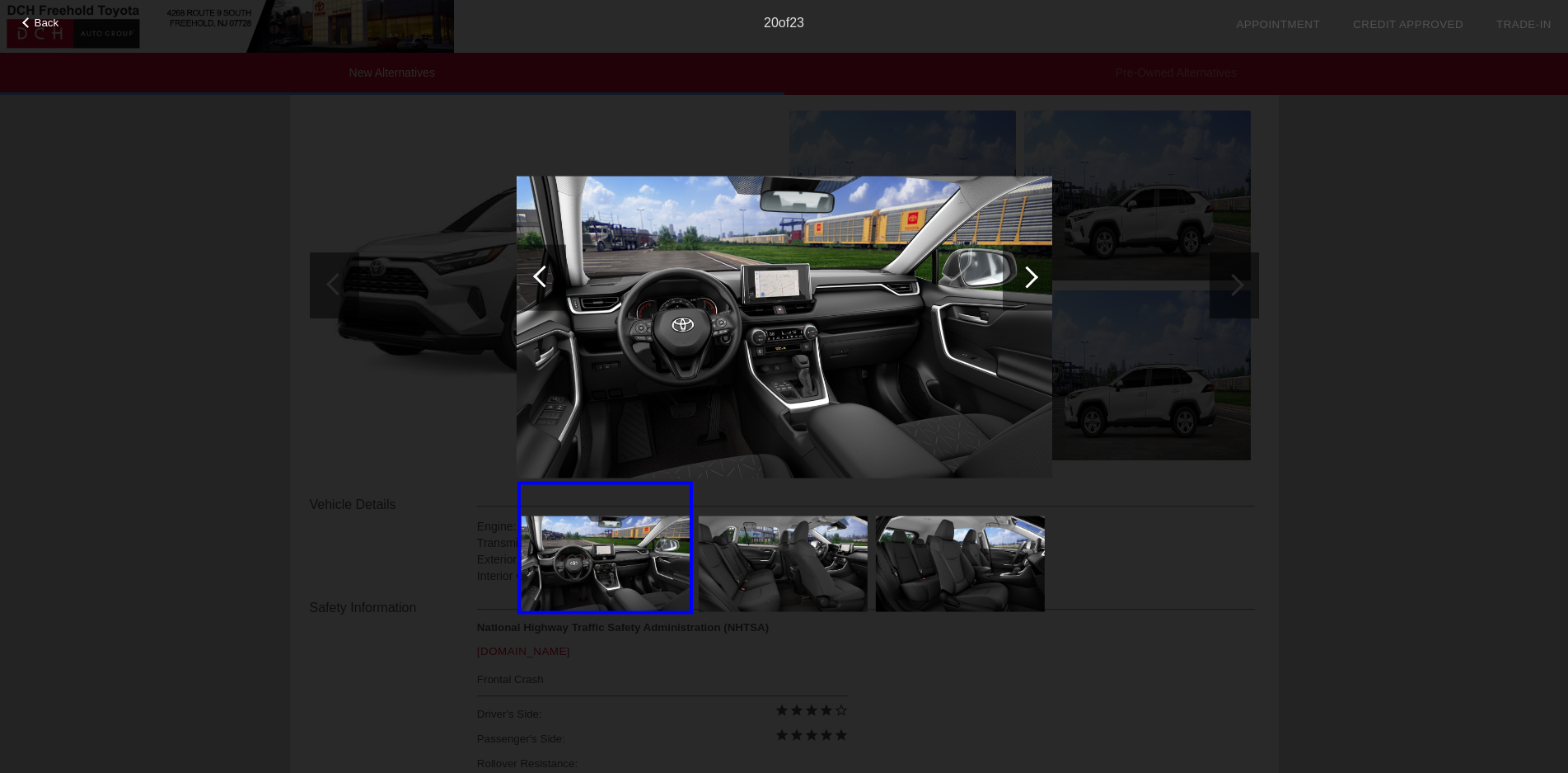
click at [1030, 274] on div at bounding box center [1026, 277] width 22 height 22
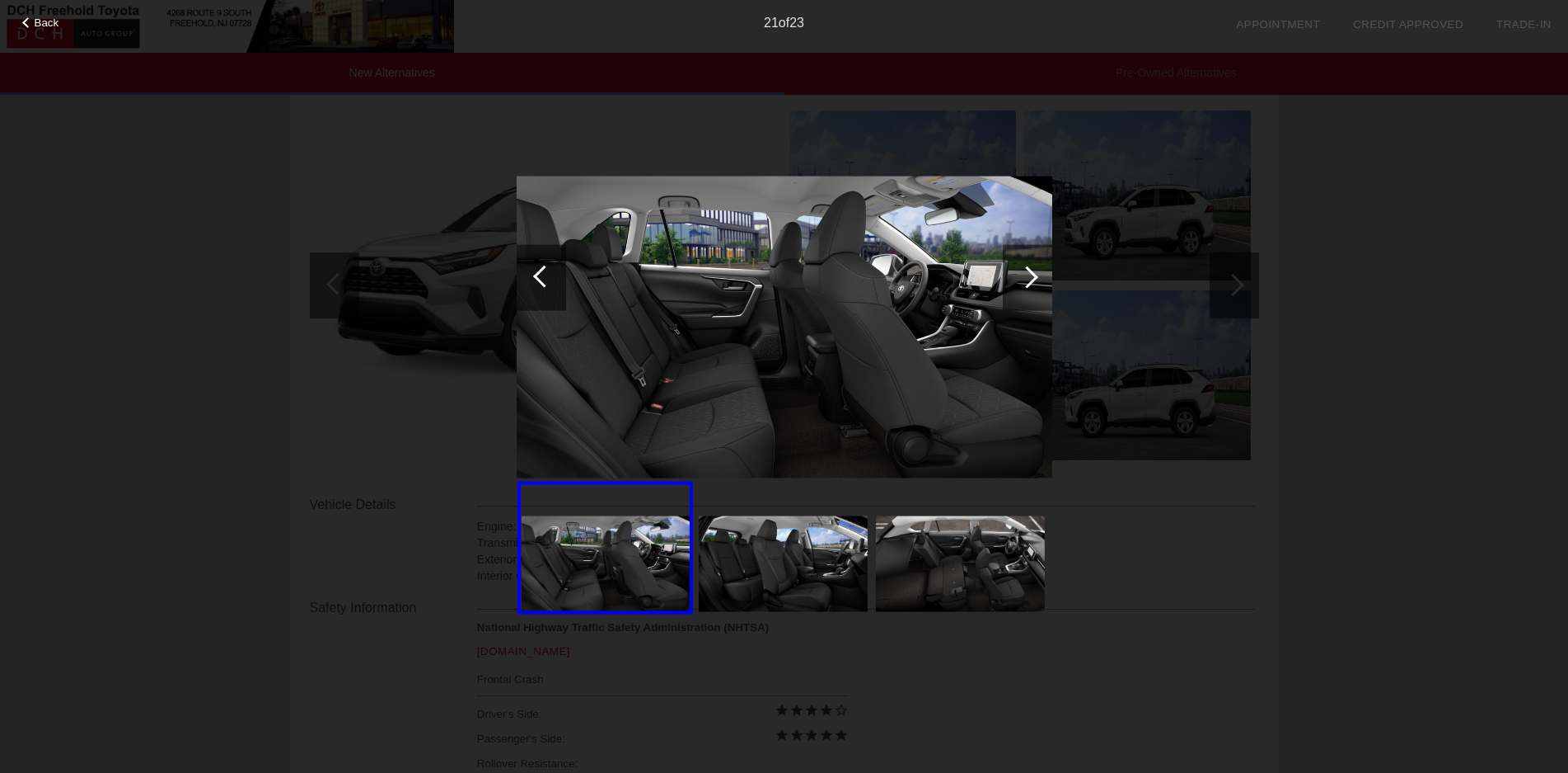
click at [1030, 274] on div at bounding box center [1026, 277] width 22 height 22
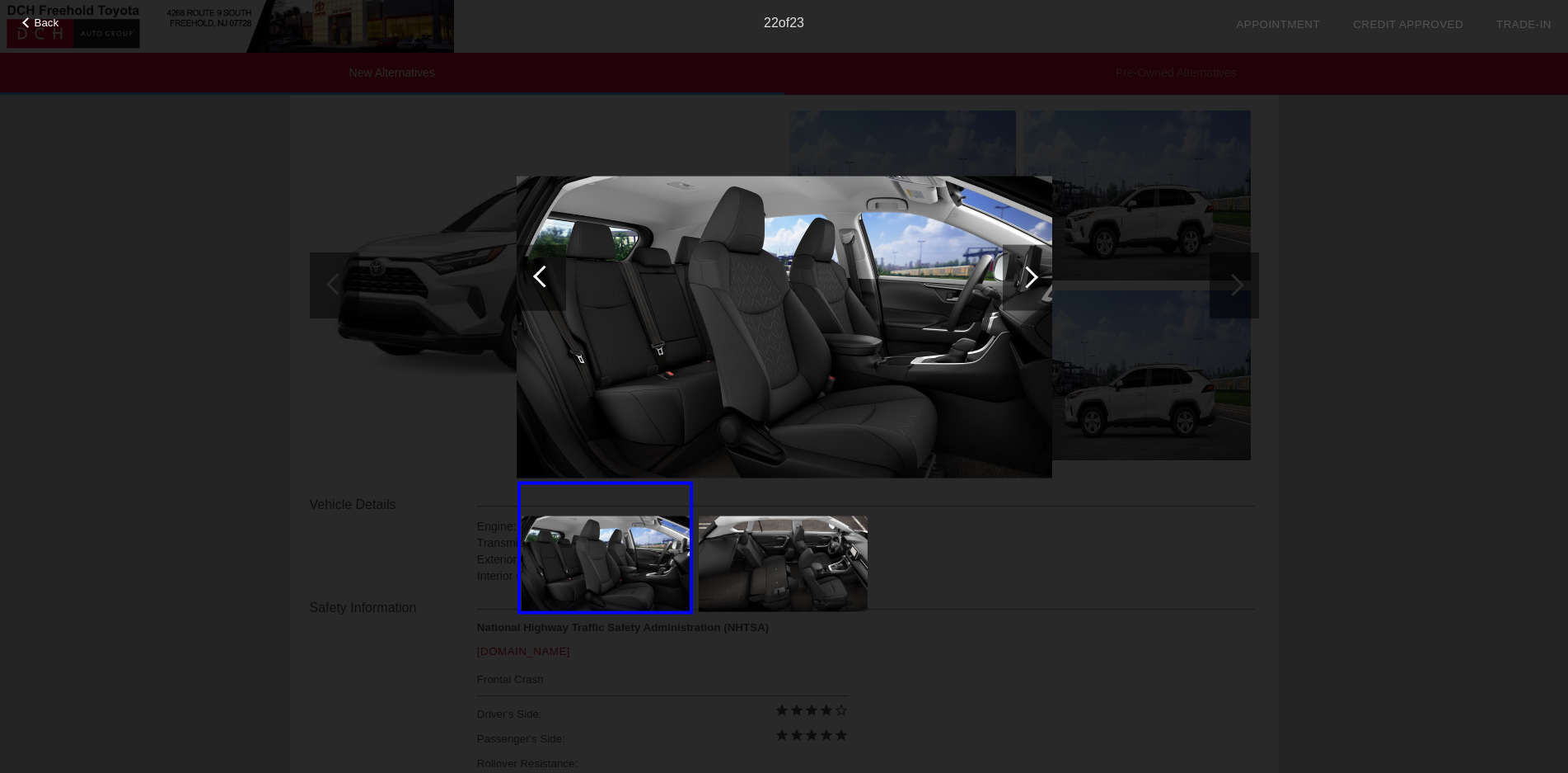
click at [1033, 277] on div at bounding box center [1026, 277] width 22 height 22
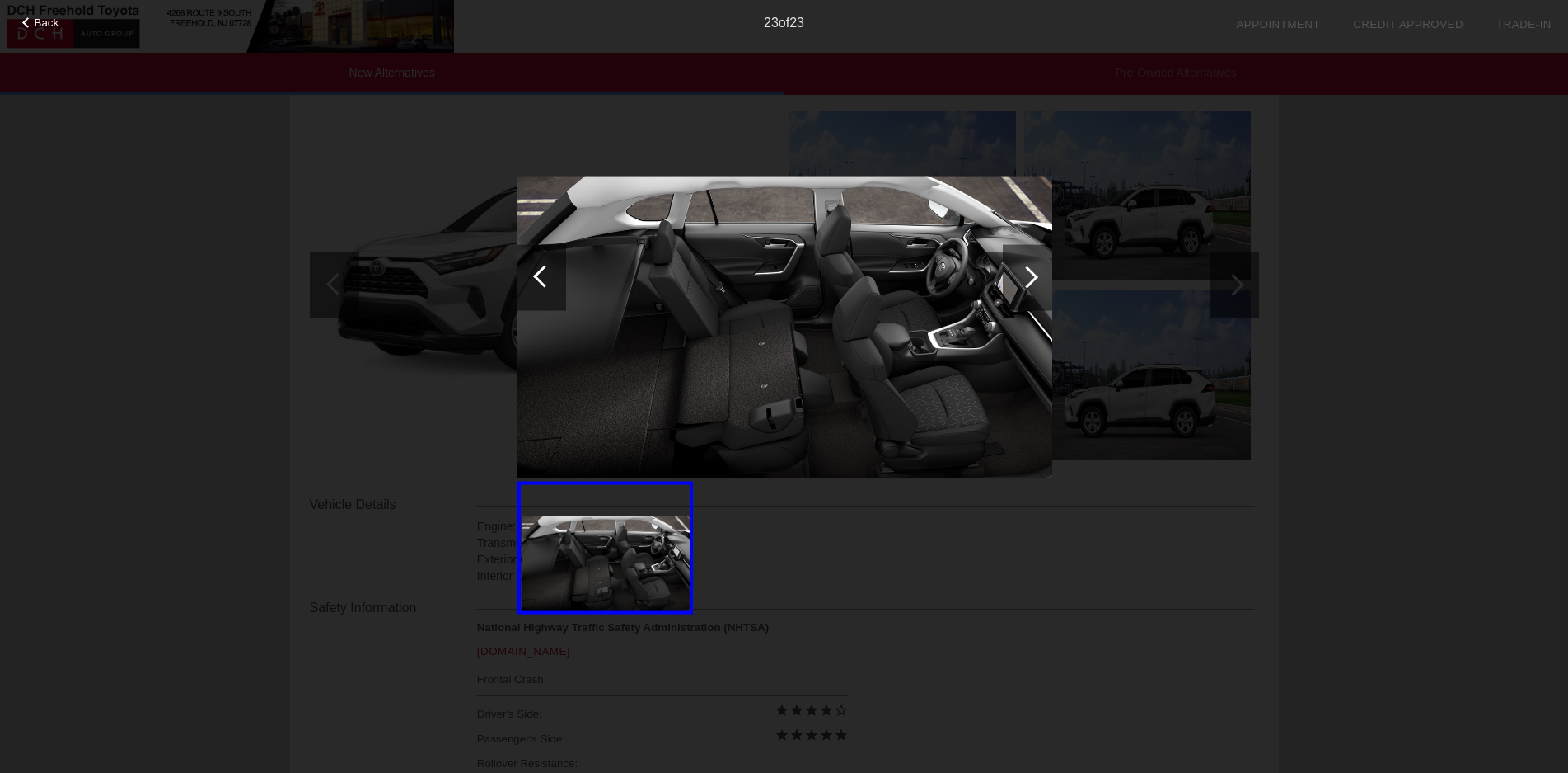
click at [1033, 276] on div at bounding box center [1026, 277] width 22 height 22
click at [1033, 275] on div at bounding box center [1026, 277] width 22 height 22
click at [41, 22] on span "Back" at bounding box center [47, 23] width 25 height 12
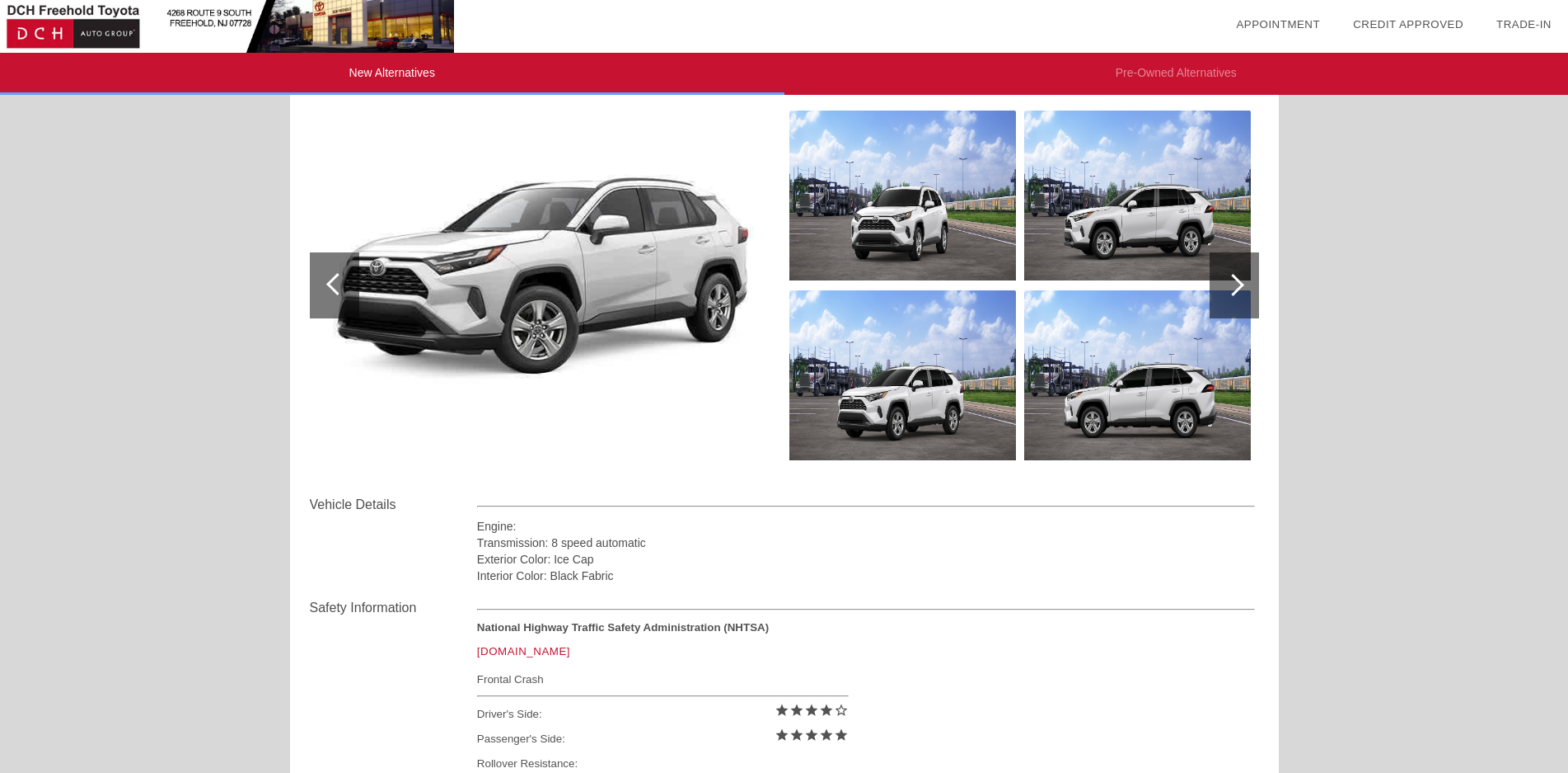
click at [514, 652] on link "[DOMAIN_NAME]" at bounding box center [524, 651] width 93 height 12
